Goal: Task Accomplishment & Management: Manage account settings

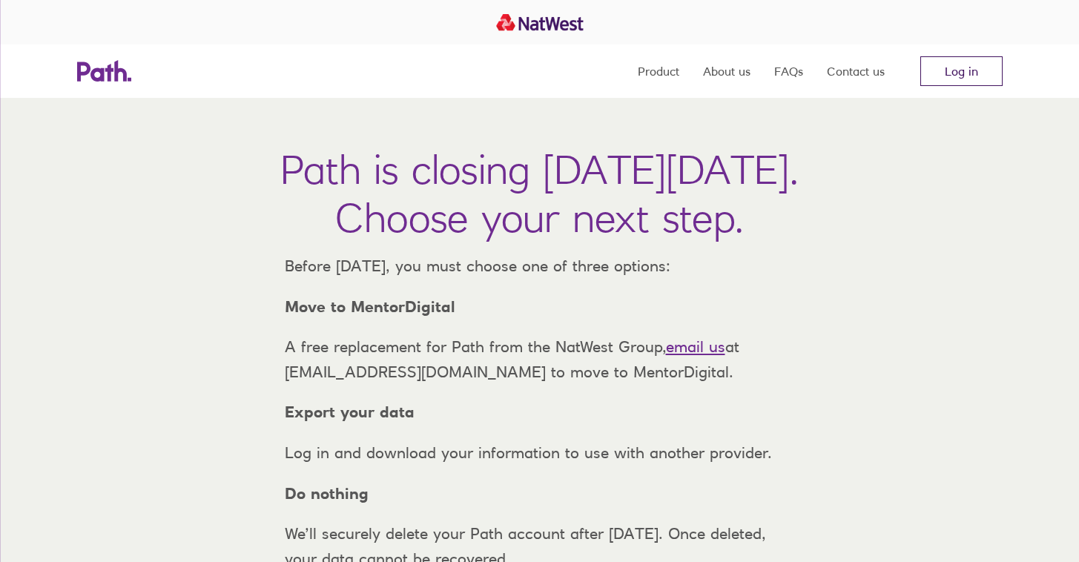
click at [954, 65] on link "Log in" at bounding box center [961, 71] width 82 height 30
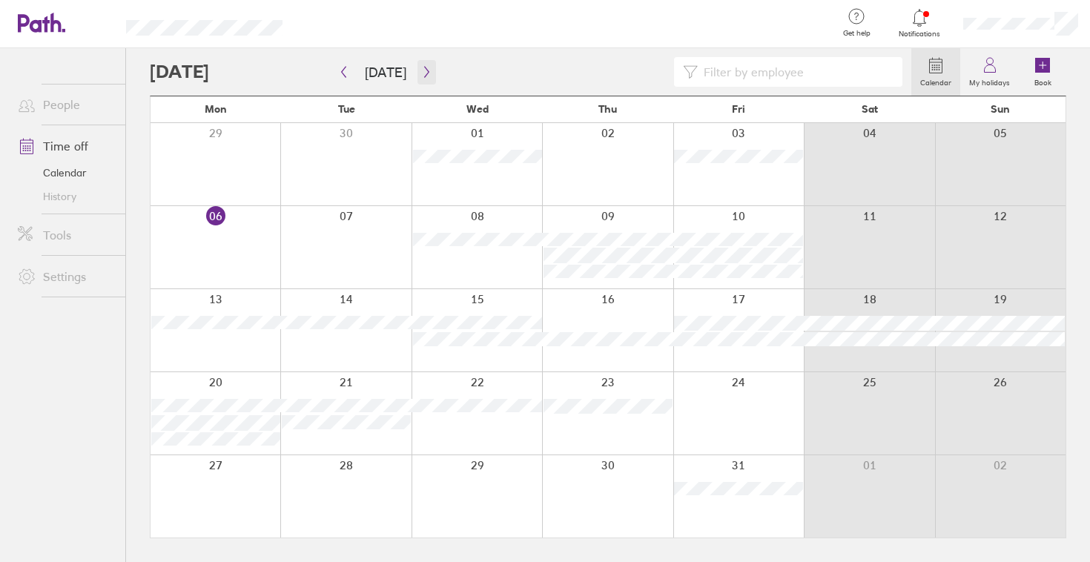
click at [424, 82] on button "button" at bounding box center [426, 72] width 19 height 24
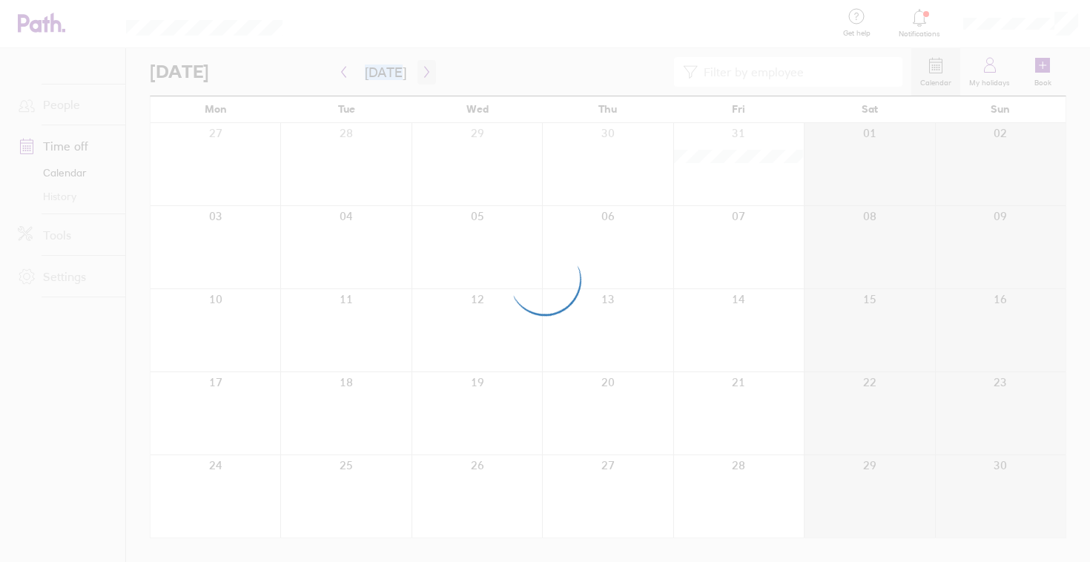
click at [424, 82] on div at bounding box center [545, 281] width 1090 height 562
click at [438, 65] on div at bounding box center [545, 281] width 1090 height 562
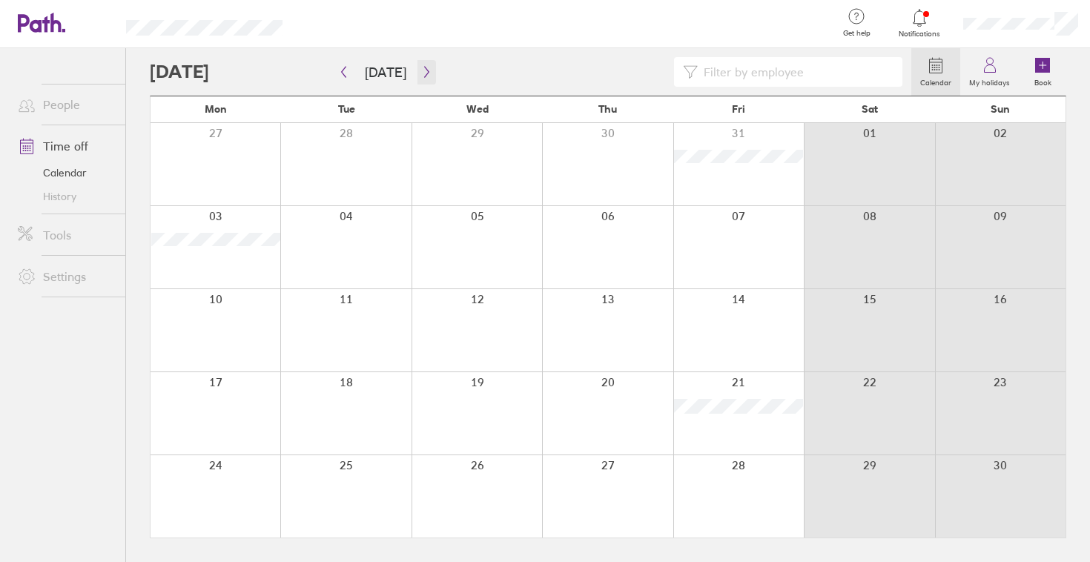
click at [421, 66] on icon "button" at bounding box center [426, 72] width 11 height 12
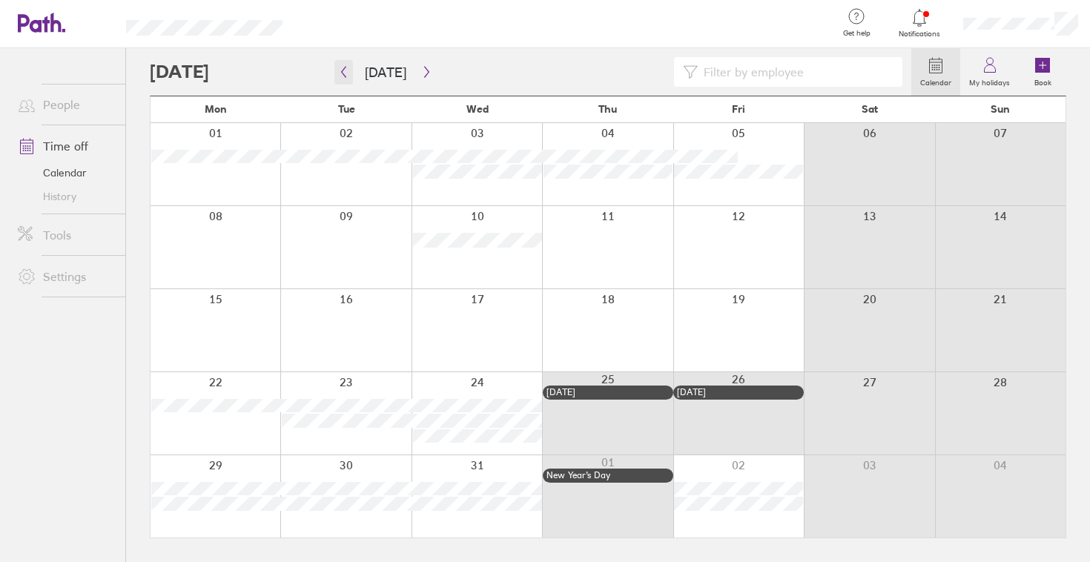
click at [340, 74] on icon "button" at bounding box center [343, 72] width 11 height 12
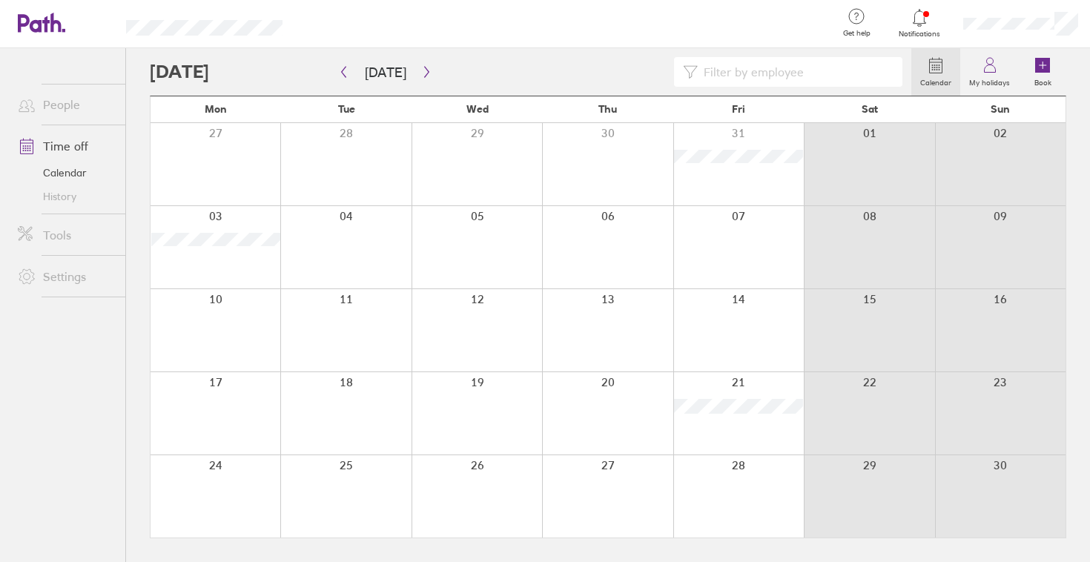
click at [752, 260] on div at bounding box center [738, 247] width 131 height 82
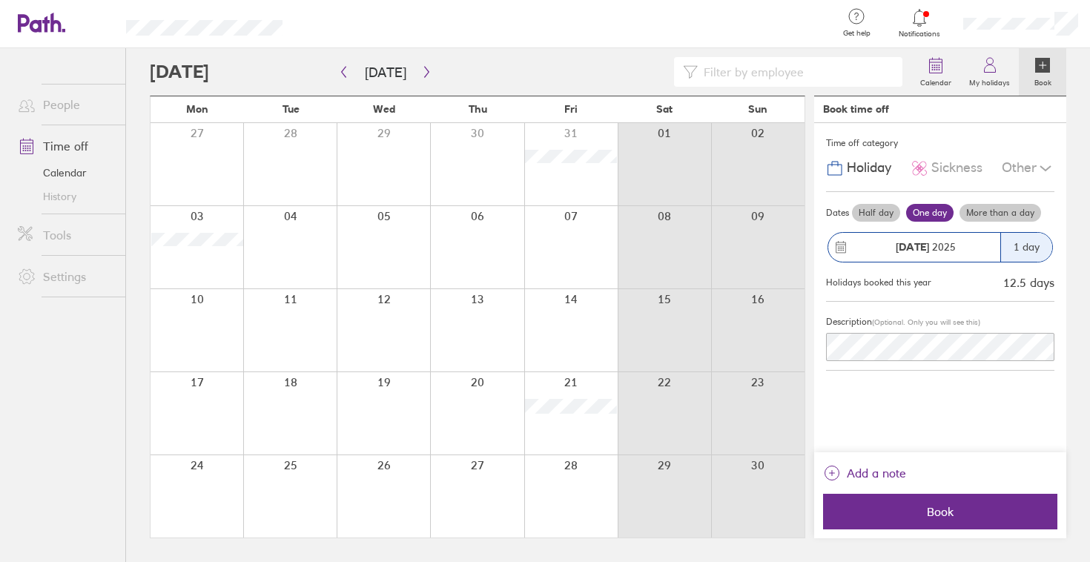
click at [882, 211] on label "Half day" at bounding box center [876, 213] width 48 height 18
click at [0, 0] on input "Half day" at bounding box center [0, 0] width 0 height 0
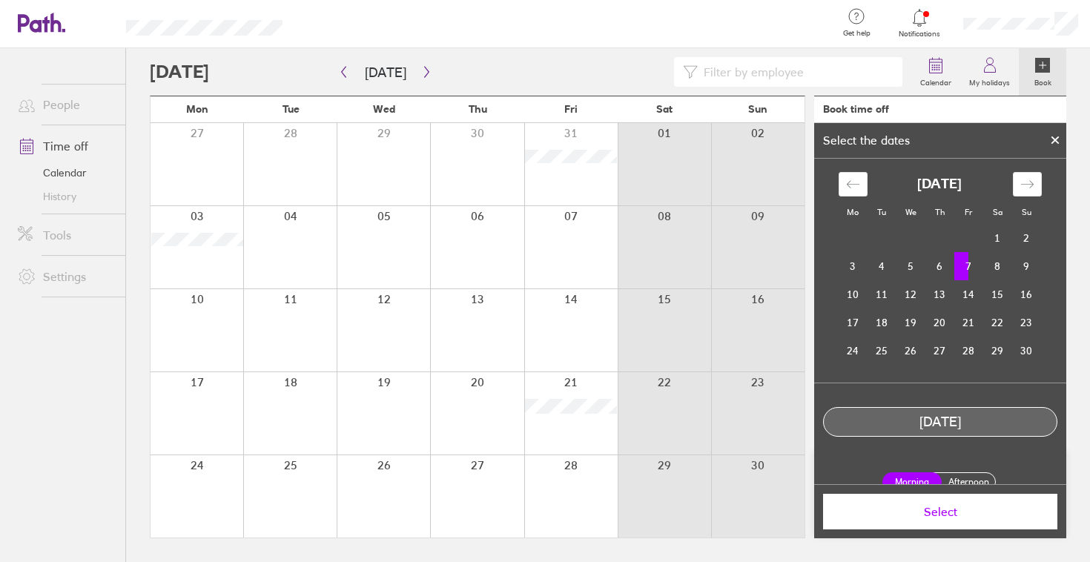
click at [1056, 145] on div at bounding box center [1055, 140] width 22 height 25
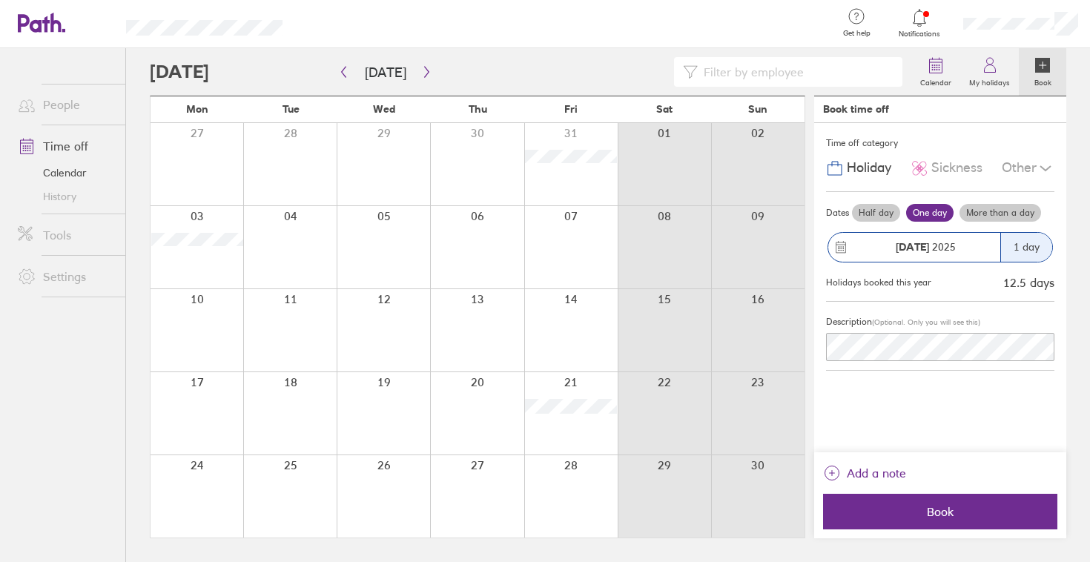
click at [885, 210] on label "Half day" at bounding box center [876, 213] width 48 height 18
click at [0, 0] on input "Half day" at bounding box center [0, 0] width 0 height 0
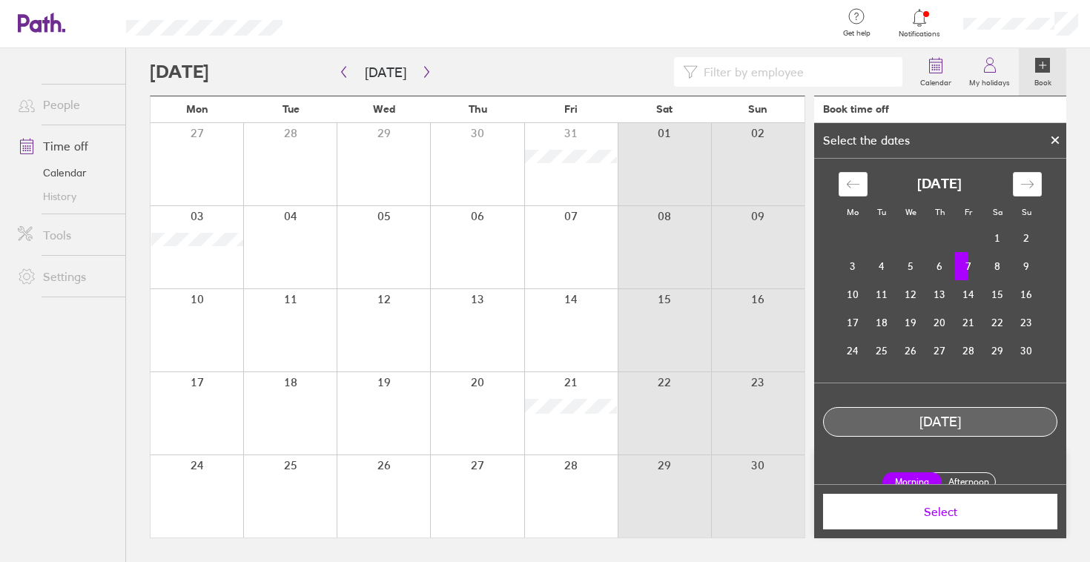
scroll to position [19, 0]
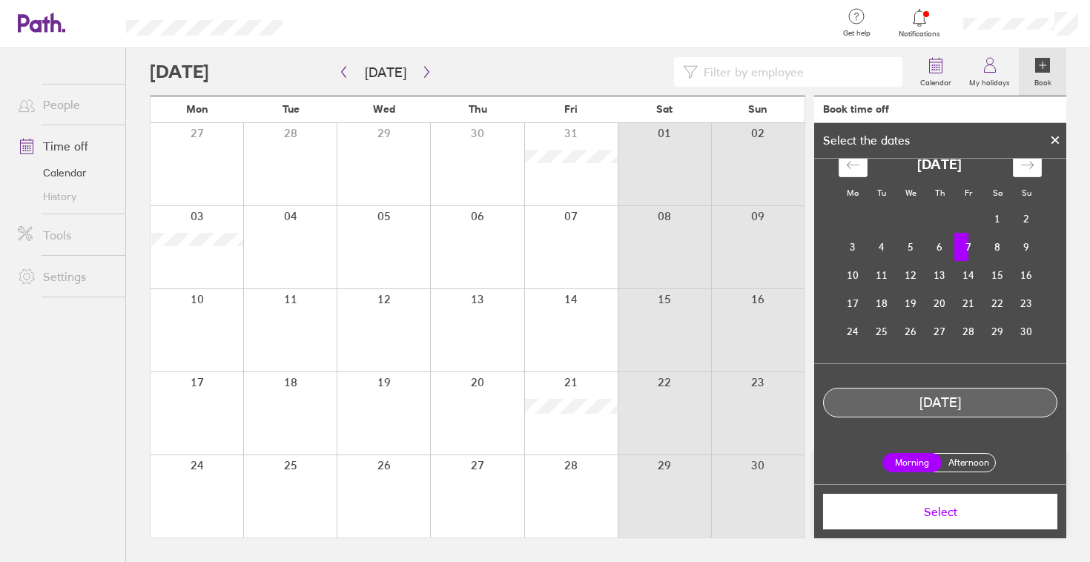
click at [1058, 139] on icon at bounding box center [1055, 140] width 10 height 9
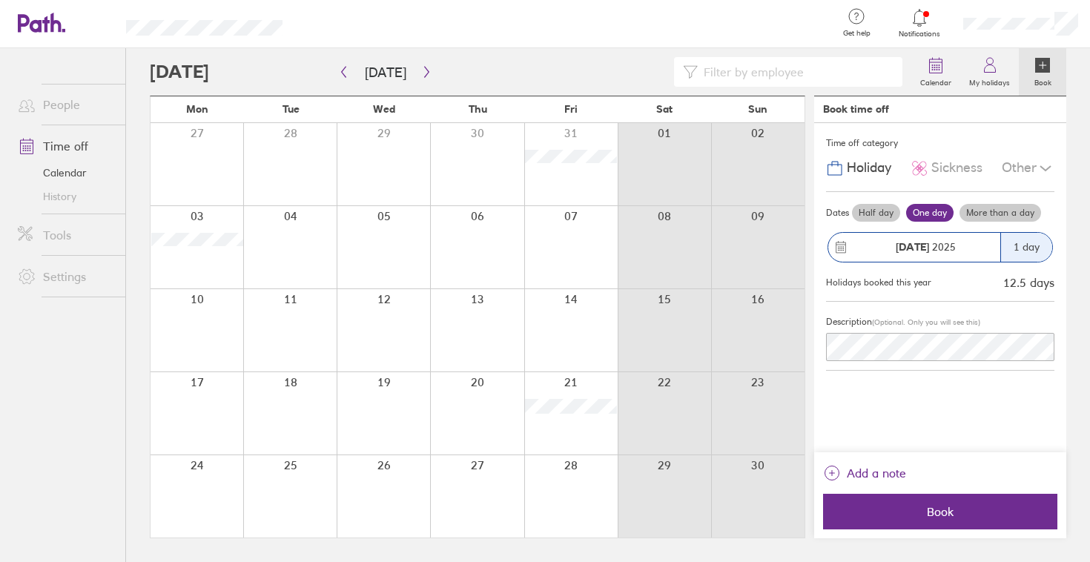
click at [1053, 33] on div at bounding box center [1020, 23] width 139 height 47
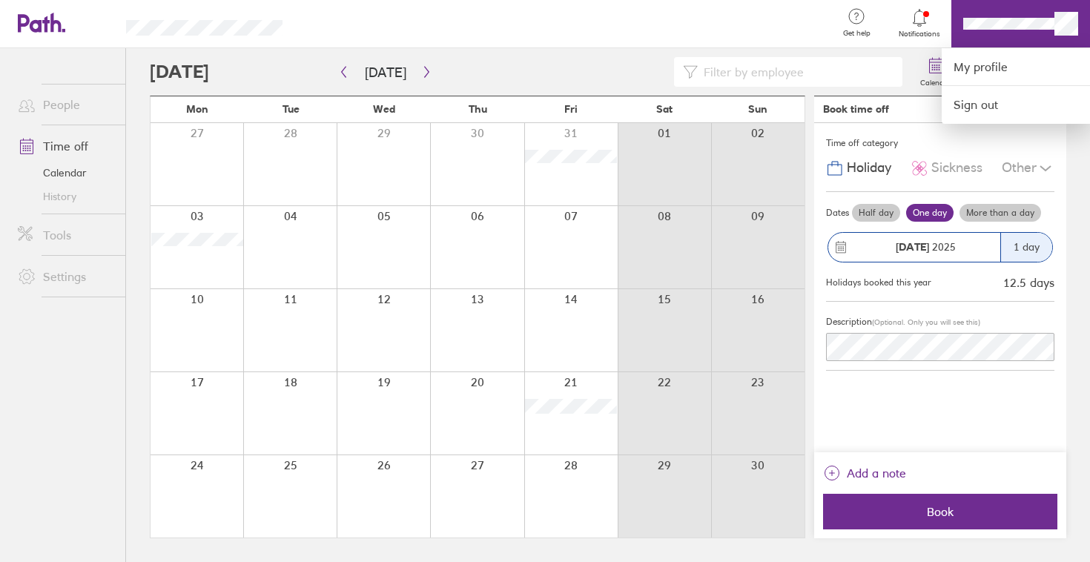
click at [429, 69] on div at bounding box center [545, 281] width 1090 height 562
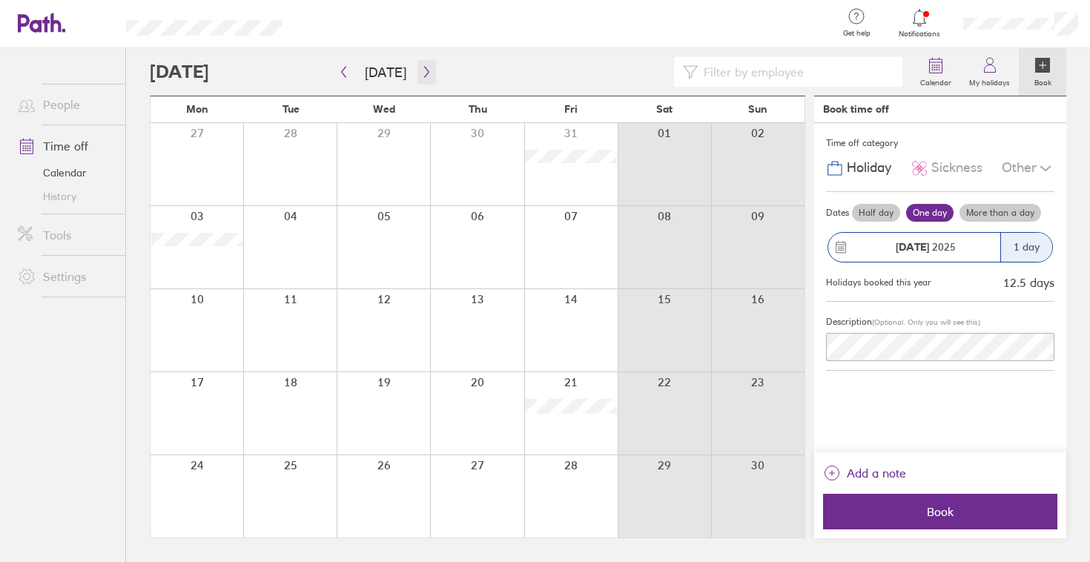
click at [421, 66] on icon "button" at bounding box center [426, 72] width 11 height 12
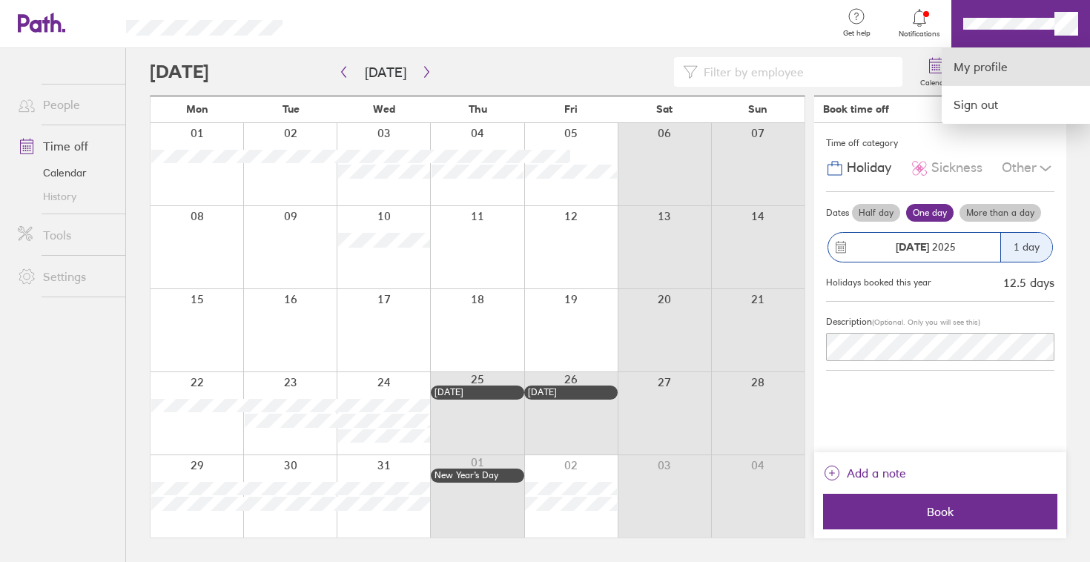
click at [1031, 67] on link "My profile" at bounding box center [1016, 67] width 148 height 38
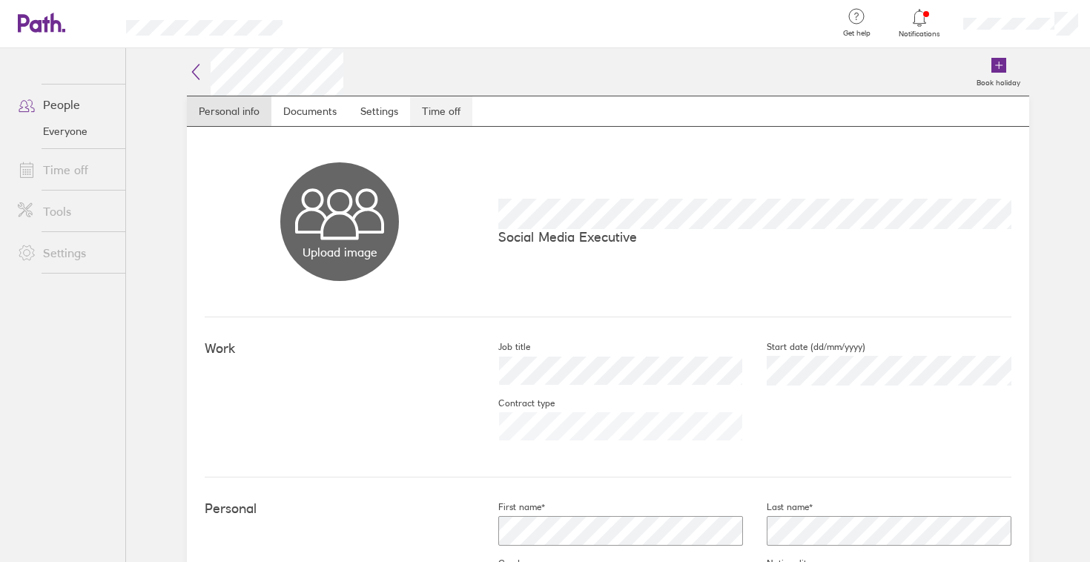
click at [418, 111] on link "Time off" at bounding box center [441, 111] width 62 height 30
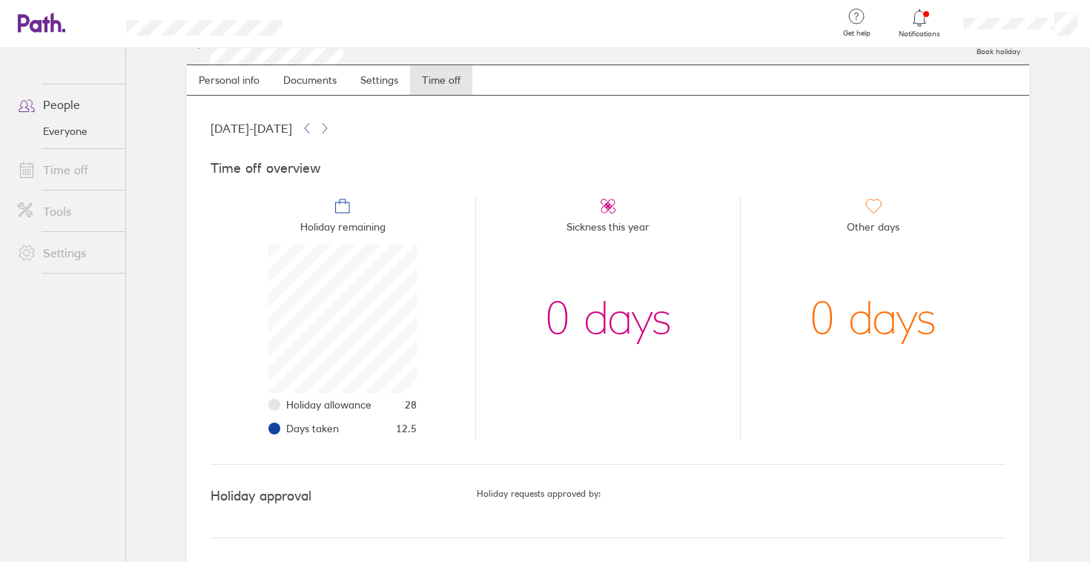
scroll to position [30, 0]
click at [405, 411] on span "28" at bounding box center [411, 406] width 12 height 12
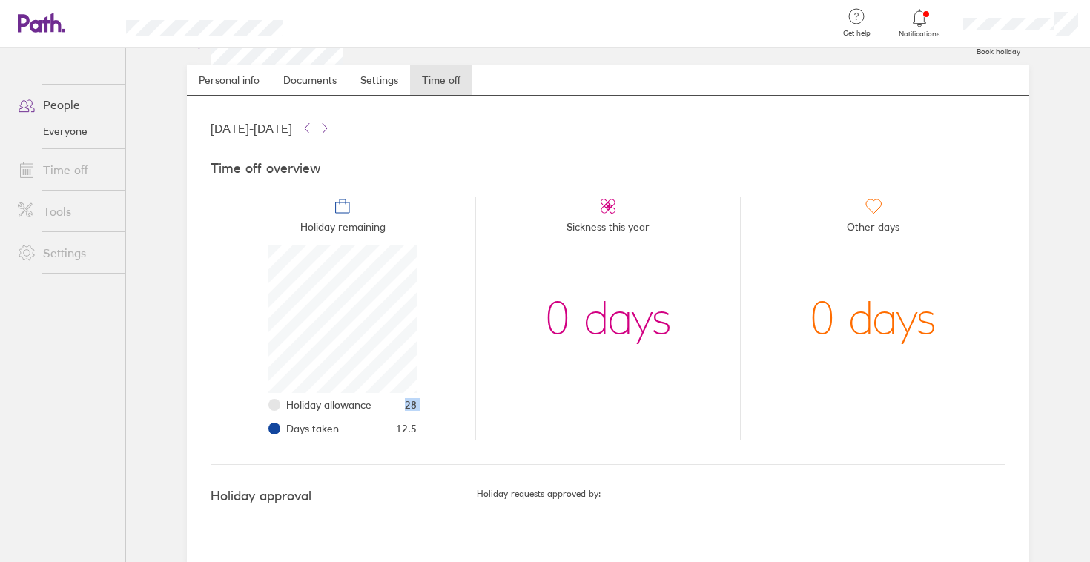
click at [55, 22] on icon at bounding box center [55, 22] width 11 height 19
